Goal: Transaction & Acquisition: Purchase product/service

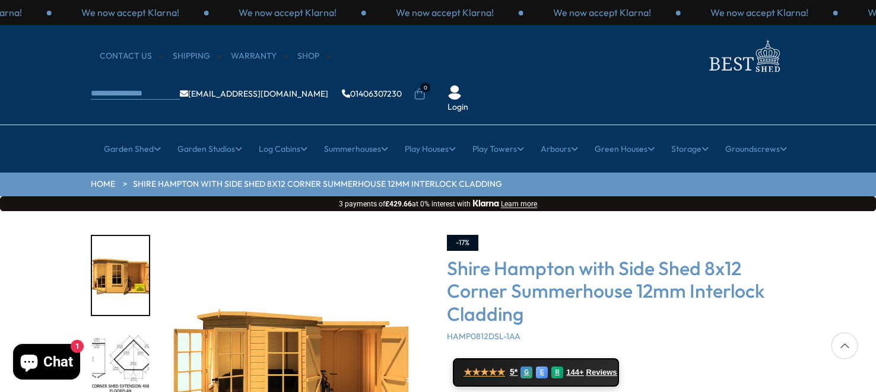
click at [27, 271] on div "Click To Expand Click To Expand Click To Expand Click To Expand Click To Expand…" at bounding box center [438, 390] width 876 height 359
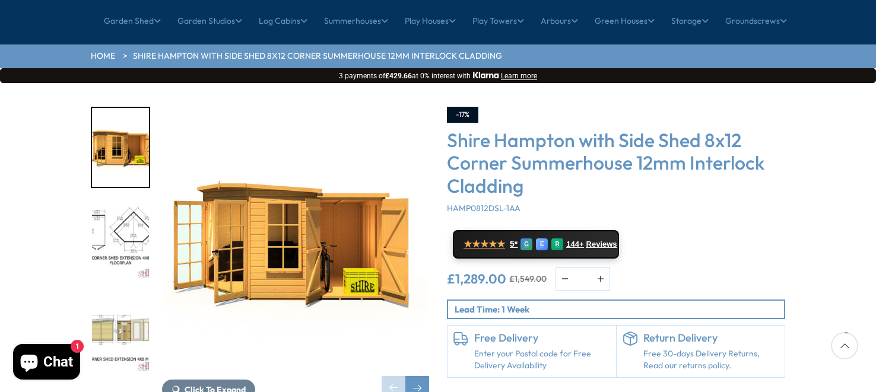
scroll to position [129, 0]
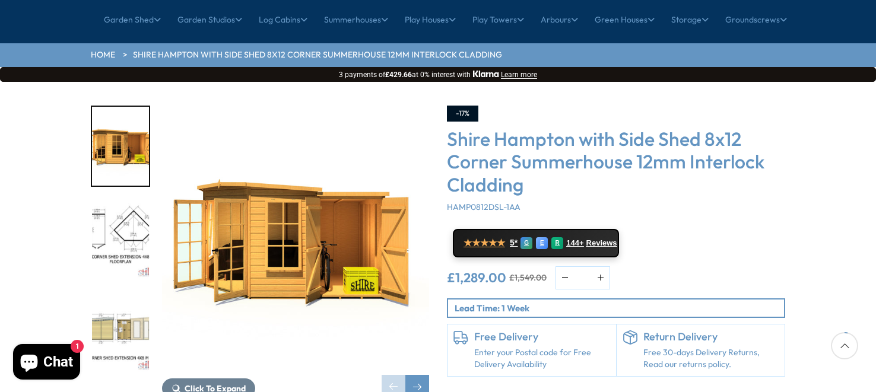
click at [118, 200] on img "2 / 10" at bounding box center [120, 239] width 57 height 79
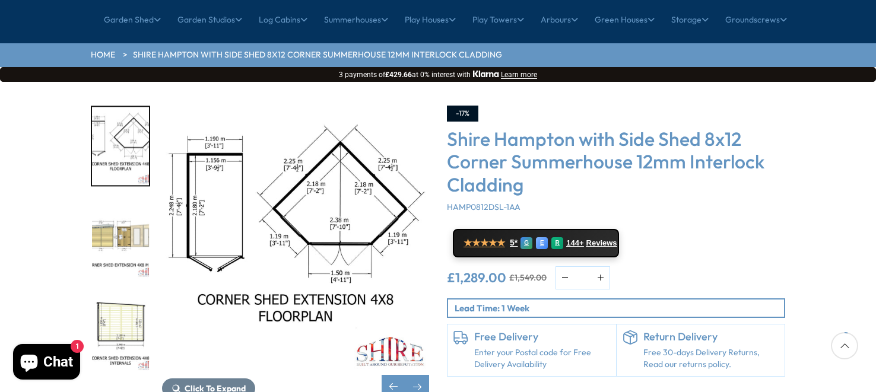
click at [120, 293] on img "4 / 10" at bounding box center [120, 332] width 57 height 79
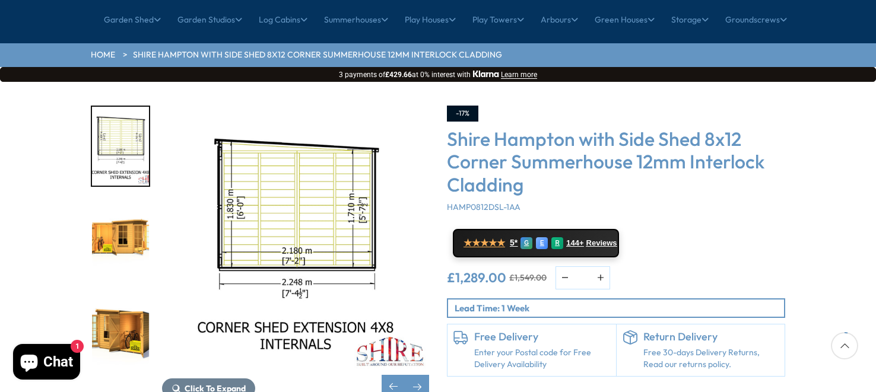
click at [125, 200] on img "5 / 10" at bounding box center [120, 239] width 57 height 79
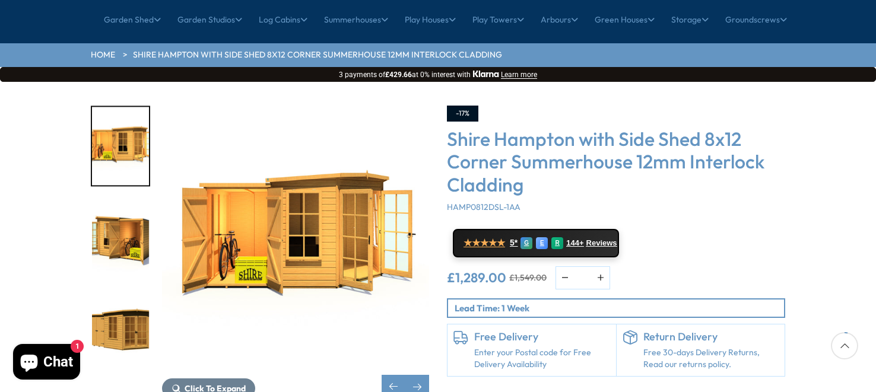
click at [118, 293] on img "7 / 10" at bounding box center [120, 332] width 57 height 79
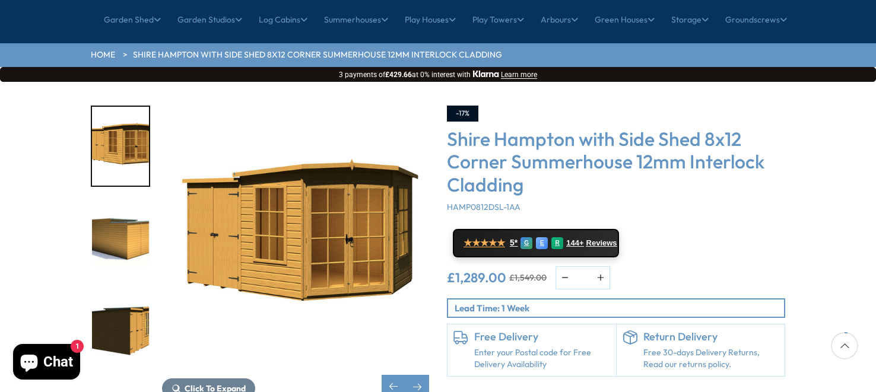
click at [115, 293] on img "9 / 10" at bounding box center [120, 332] width 57 height 79
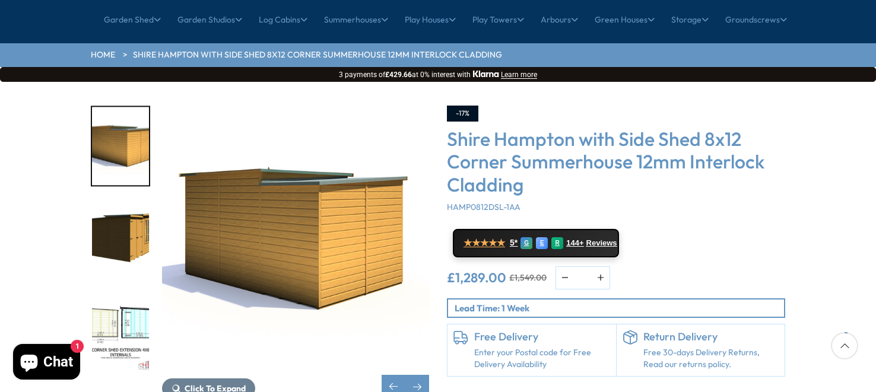
click at [115, 293] on img "10 / 10" at bounding box center [120, 332] width 57 height 79
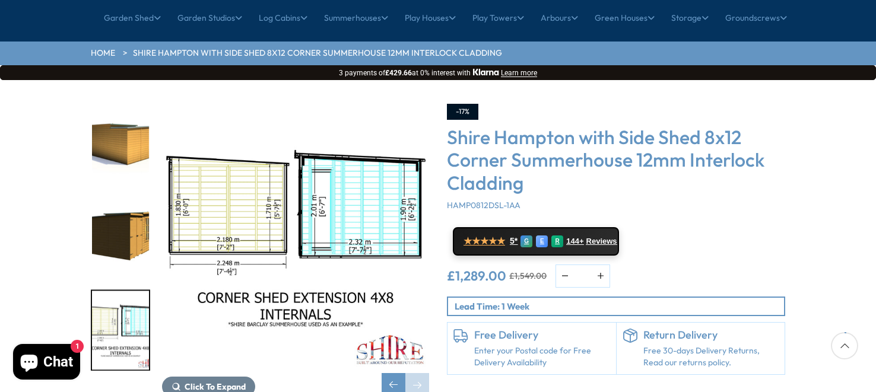
scroll to position [132, 0]
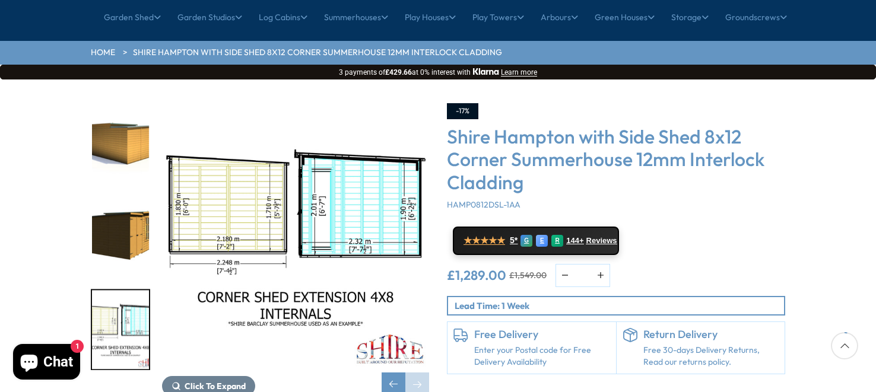
click at [126, 105] on img "8 / 10" at bounding box center [120, 144] width 57 height 79
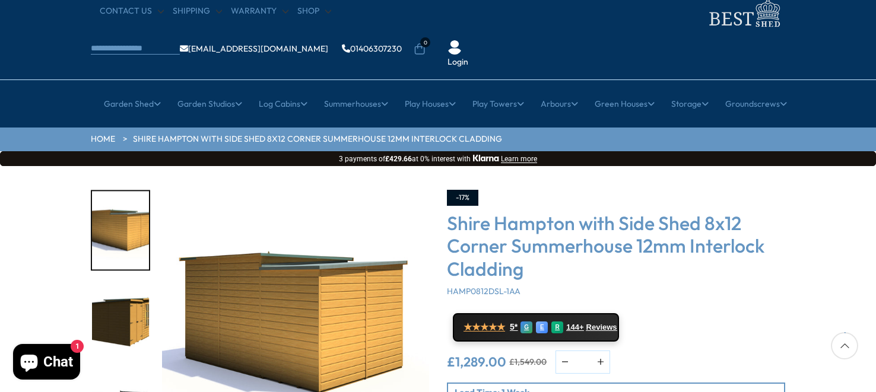
scroll to position [0, 0]
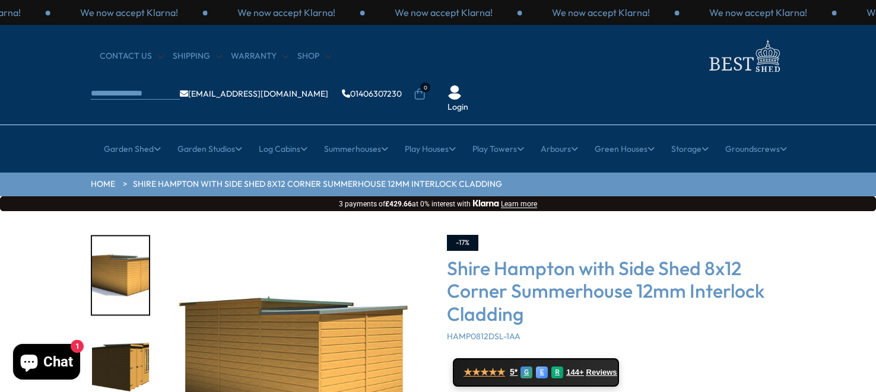
click at [176, 338] on img "8 / 10" at bounding box center [295, 368] width 267 height 267
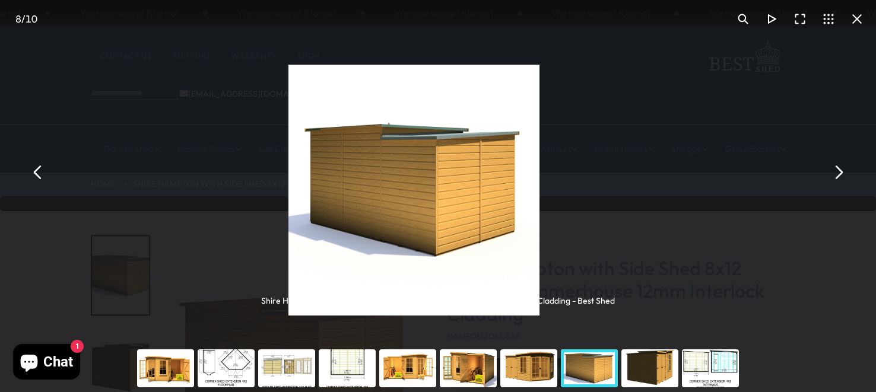
click at [164, 374] on div "You can close this modal content with the ESC key" at bounding box center [165, 369] width 61 height 48
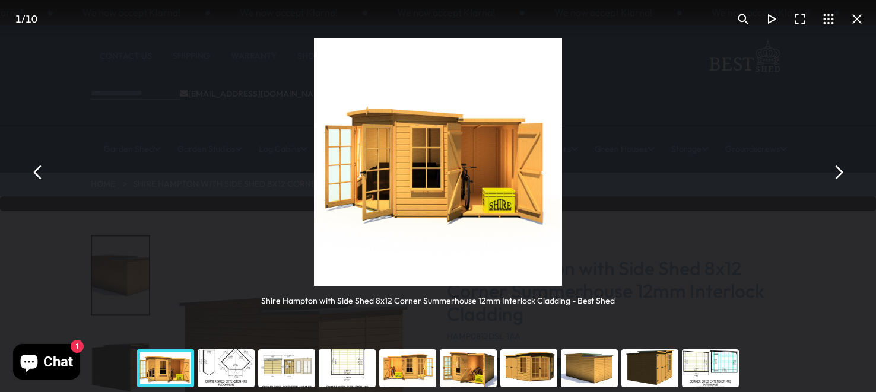
click at [858, 16] on button "You can close this modal content with the ESC key" at bounding box center [857, 19] width 29 height 29
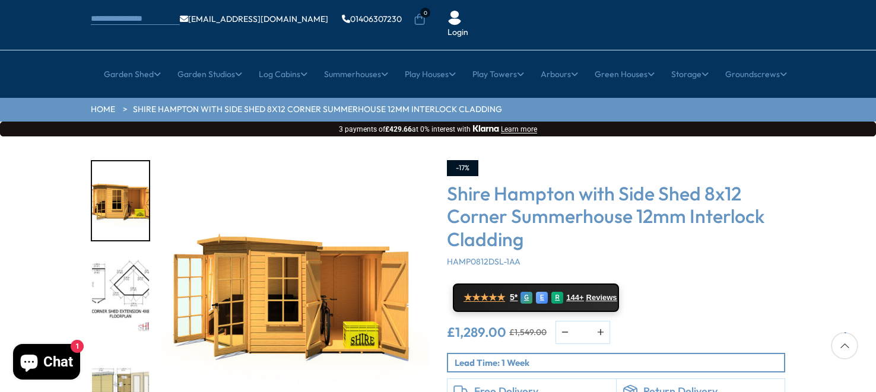
scroll to position [74, 0]
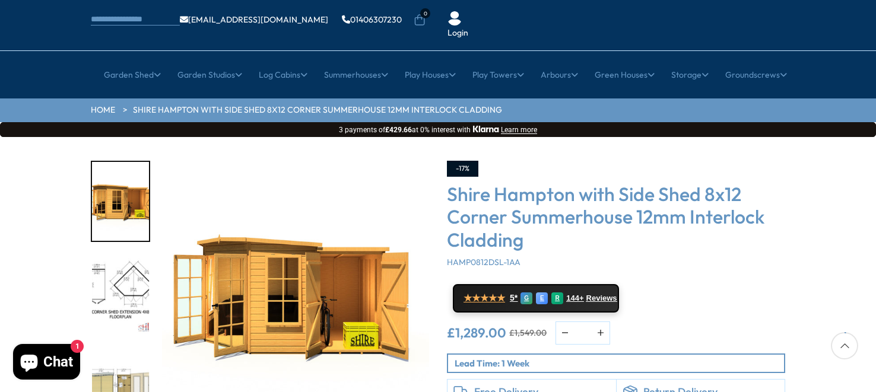
click at [64, 219] on div "Click To Expand Click To Expand Click To Expand Click To Expand Click To Expand…" at bounding box center [438, 316] width 876 height 359
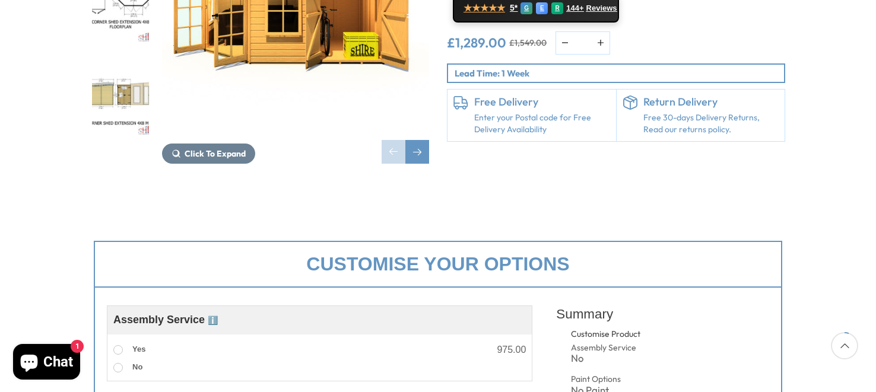
scroll to position [0, 0]
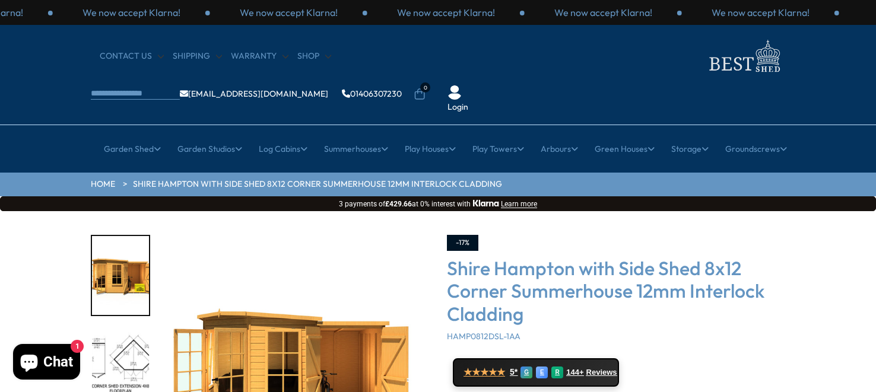
click at [125, 255] on img "1 / 10" at bounding box center [120, 275] width 57 height 79
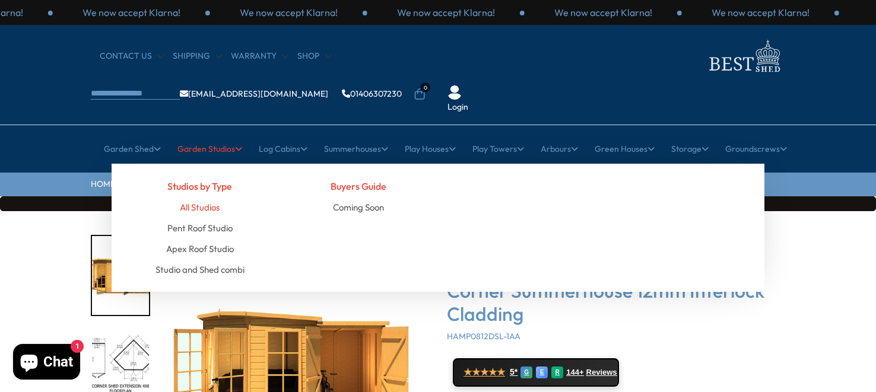
click at [205, 197] on link "All Studios" at bounding box center [200, 207] width 40 height 21
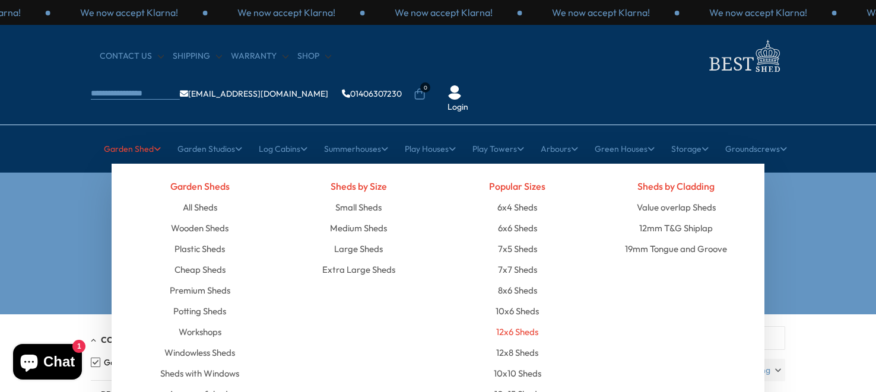
click at [521, 322] on link "12x6 Sheds" at bounding box center [517, 332] width 42 height 21
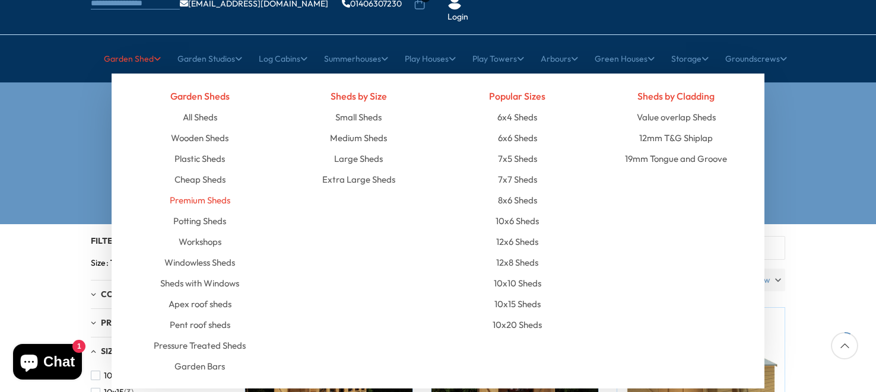
scroll to position [88, 0]
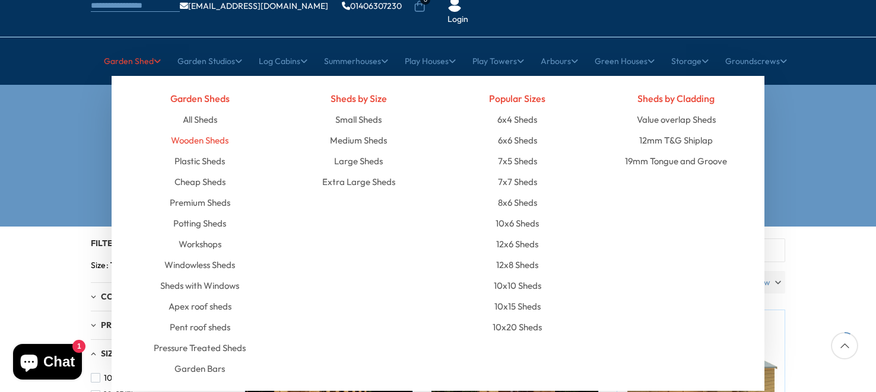
click at [202, 130] on link "Wooden Sheds" at bounding box center [200, 140] width 58 height 21
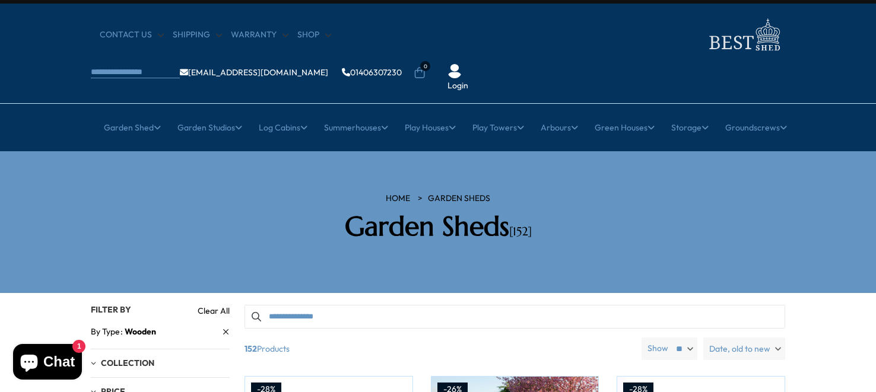
scroll to position [9, 0]
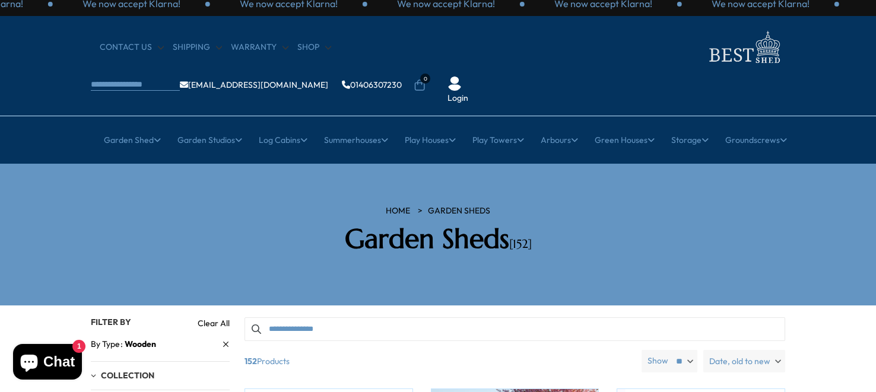
click at [760, 350] on span "Date, old to new" at bounding box center [740, 361] width 61 height 23
click at [717, 382] on span "Price, low to high" at bounding box center [720, 391] width 131 height 18
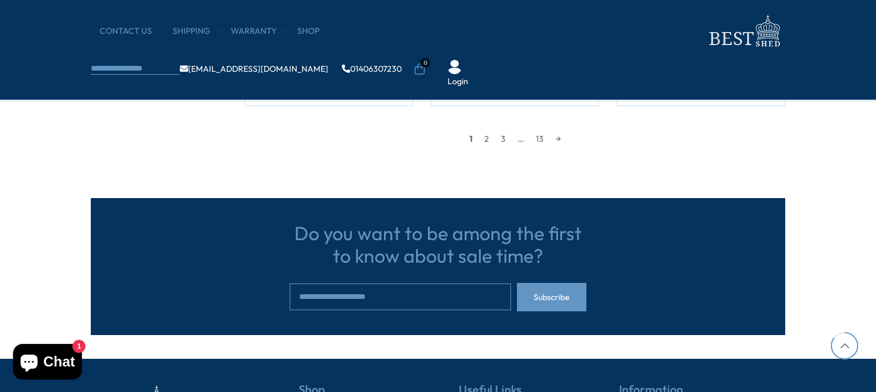
scroll to position [1237, 0]
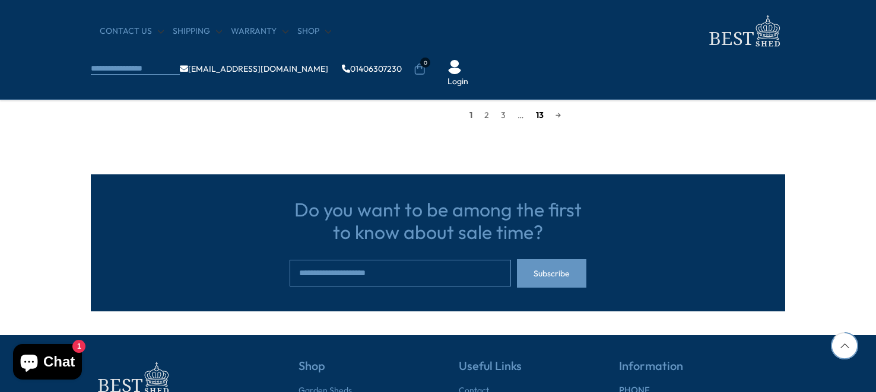
click at [534, 118] on link "13" at bounding box center [540, 115] width 20 height 18
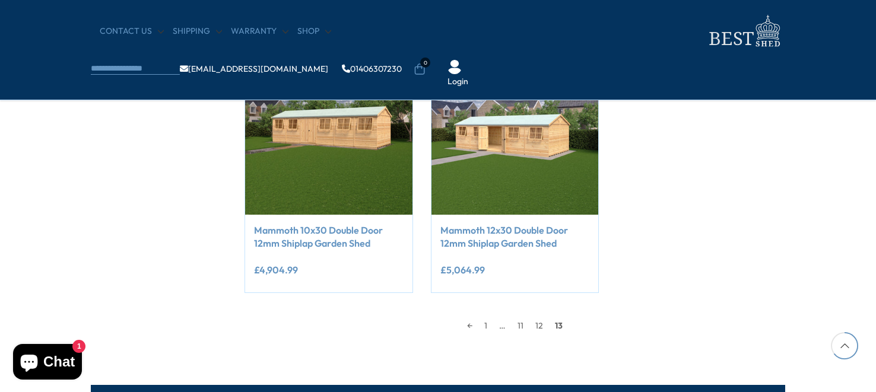
scroll to position [768, 0]
click at [542, 324] on link "12" at bounding box center [540, 326] width 20 height 18
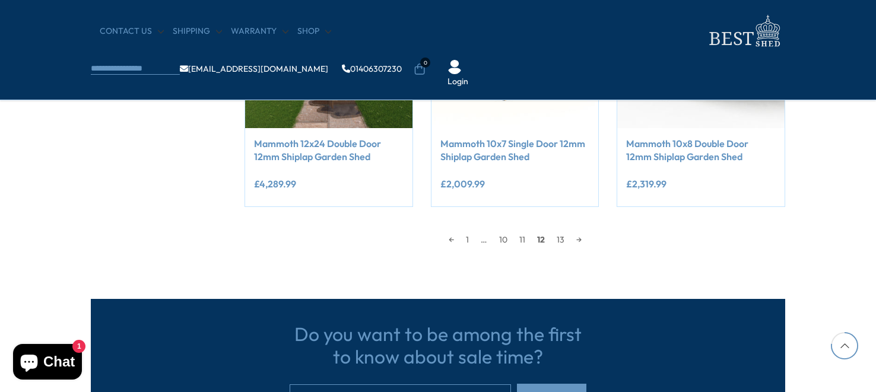
scroll to position [1127, 0]
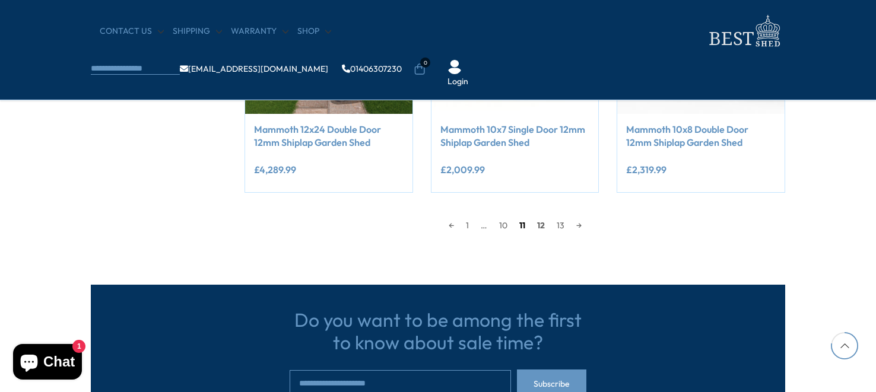
click at [520, 223] on link "11" at bounding box center [523, 226] width 18 height 18
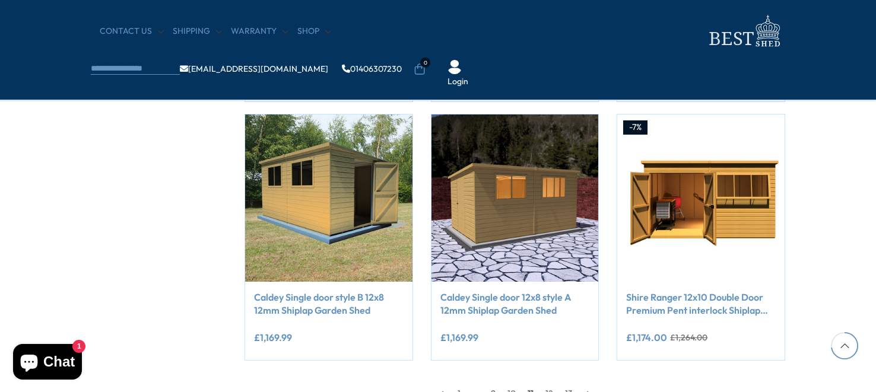
scroll to position [1105, 0]
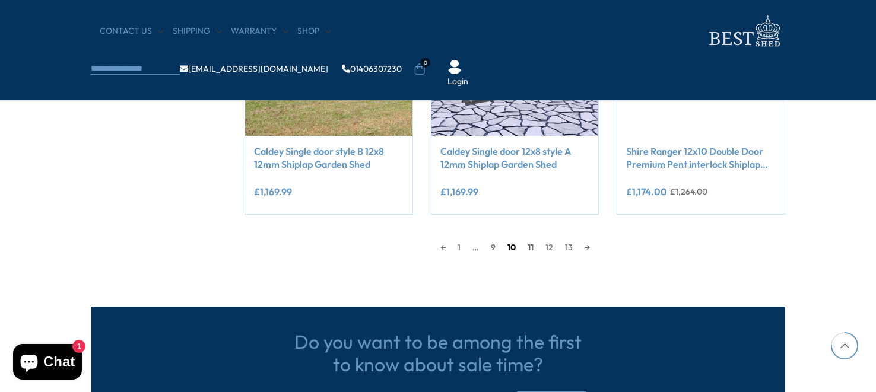
click at [514, 243] on link "10" at bounding box center [512, 248] width 20 height 18
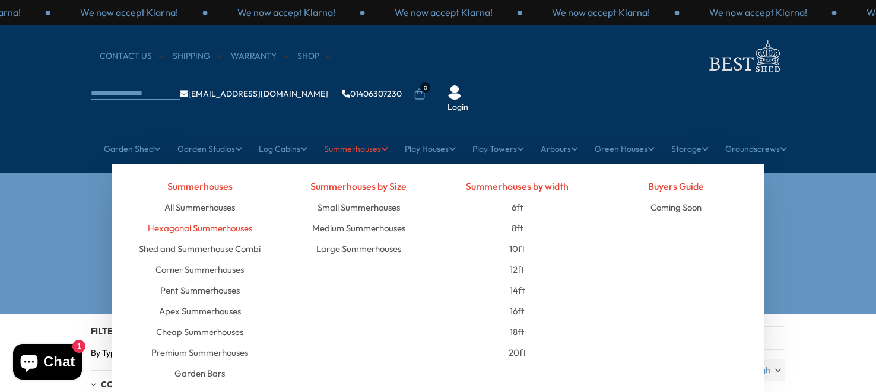
click at [219, 218] on link "Hexagonal Summerhouses" at bounding box center [200, 228] width 105 height 21
click at [205, 239] on link "Shed and Summerhouse Combi" at bounding box center [200, 249] width 122 height 21
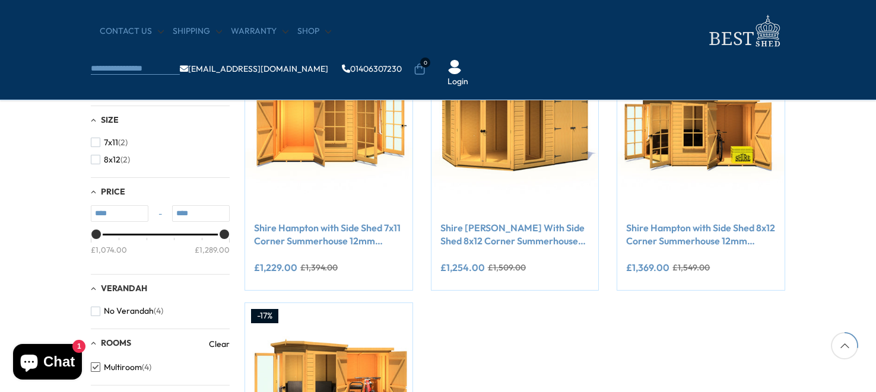
scroll to position [257, 0]
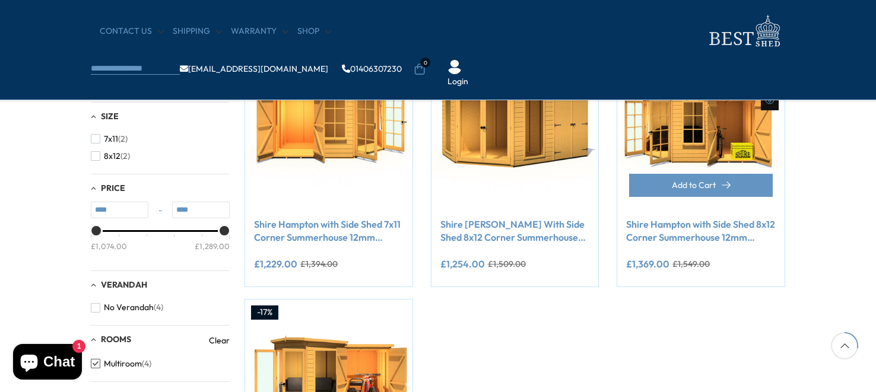
click at [692, 226] on link "Shire Hampton with Side Shed 8x12 Corner Summerhouse 12mm Interlock Cladding" at bounding box center [701, 231] width 150 height 27
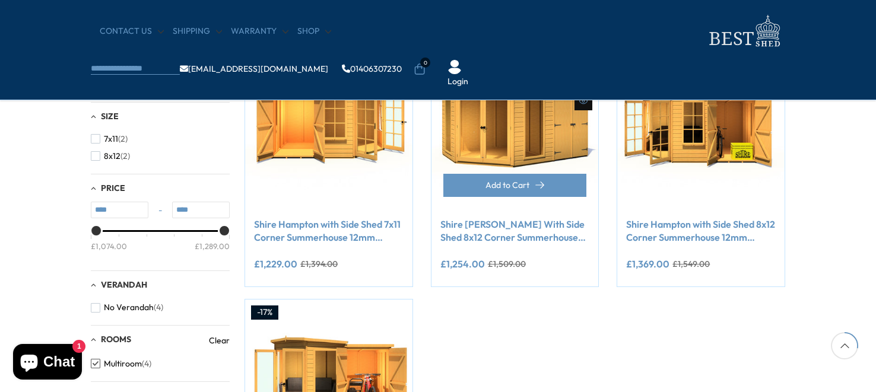
click at [488, 236] on link "Shire [PERSON_NAME] With Side Shed 8x12 Corner Summerhouse 12mm Interlock Cladd…" at bounding box center [516, 231] width 150 height 27
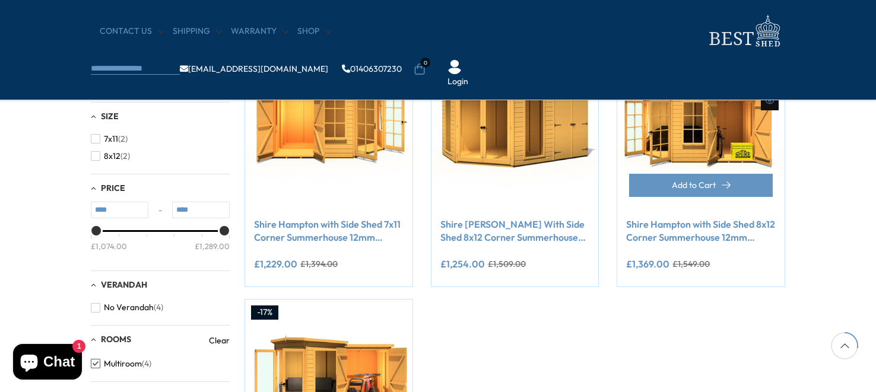
click at [692, 226] on link "Shire Hampton with Side Shed 8x12 Corner Summerhouse 12mm Interlock Cladding" at bounding box center [701, 231] width 150 height 27
click at [671, 226] on link "Shire Hampton with Side Shed 8x12 Corner Summerhouse 12mm Interlock Cladding" at bounding box center [701, 231] width 150 height 27
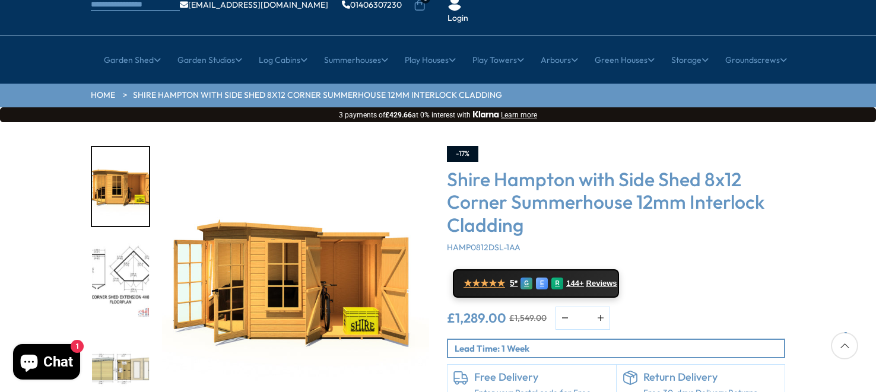
scroll to position [94, 0]
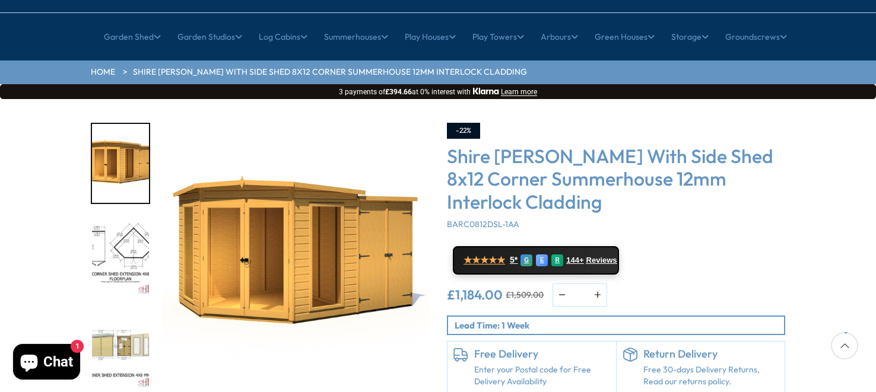
scroll to position [112, 0]
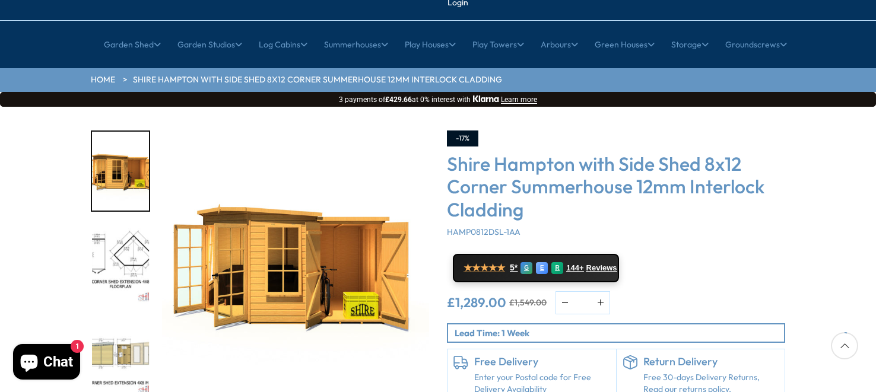
scroll to position [103, 0]
